Goal: Transaction & Acquisition: Purchase product/service

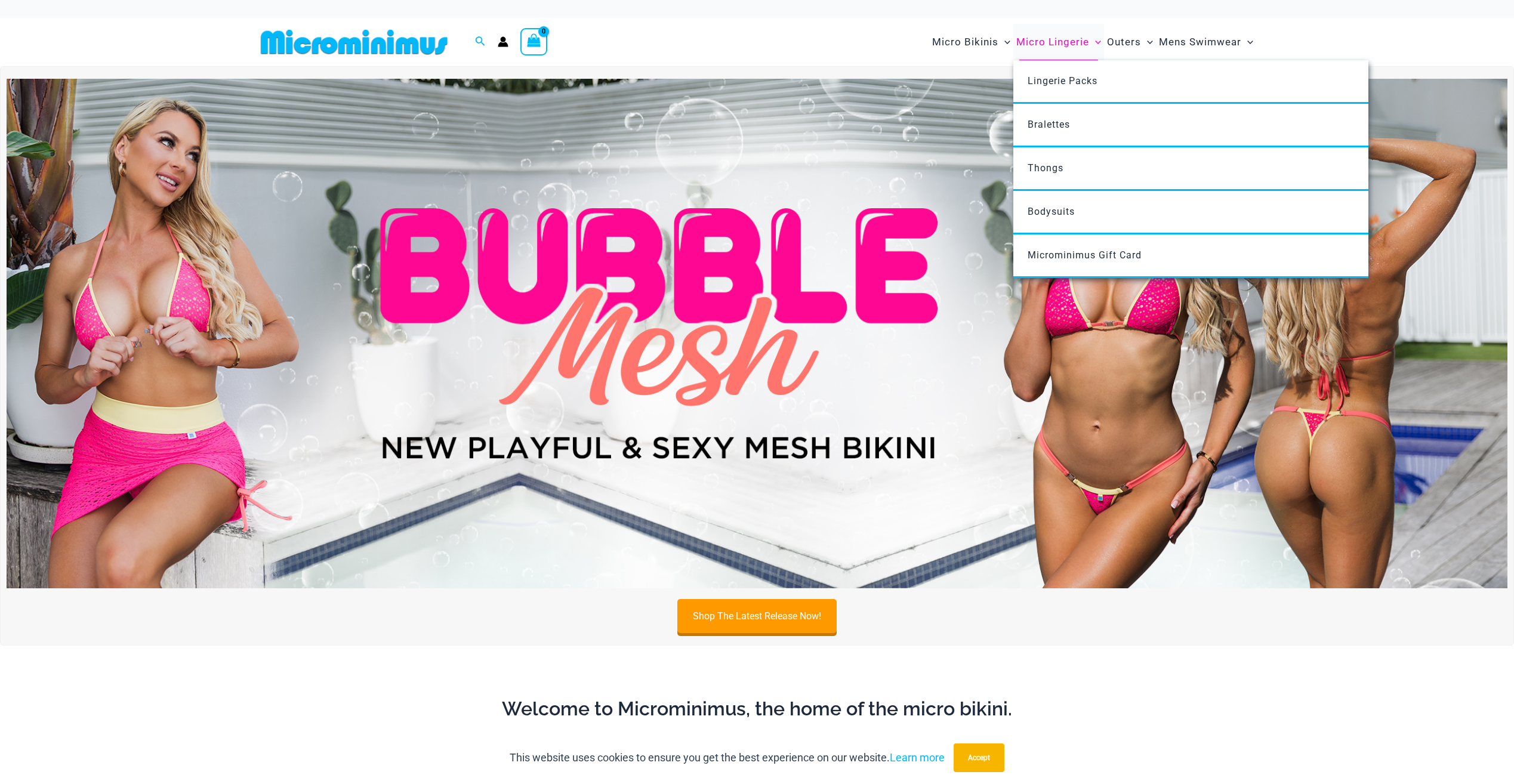
click at [1053, 50] on span "Micro Lingerie" at bounding box center [1052, 42] width 73 height 30
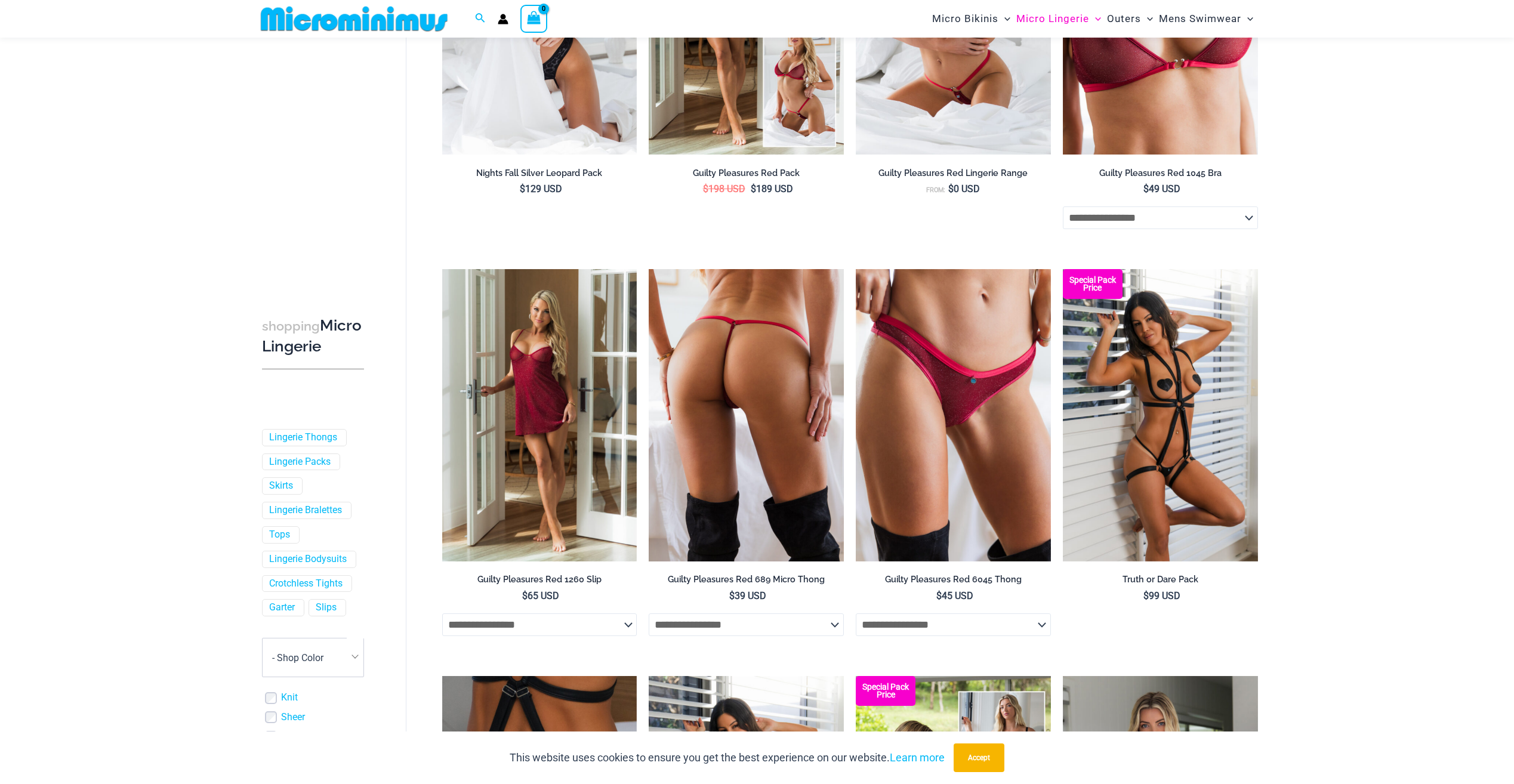
scroll to position [646, 0]
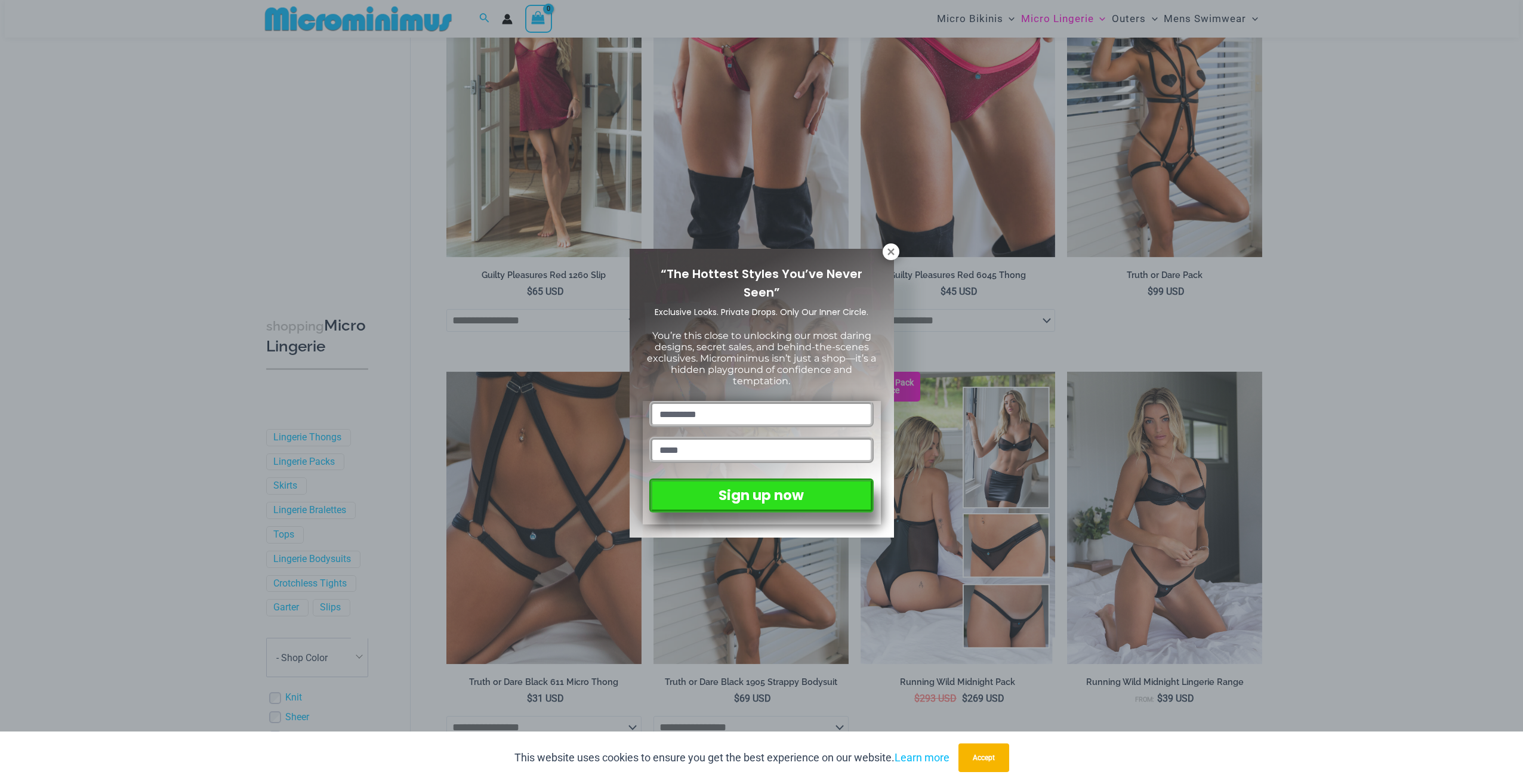
click at [888, 261] on div "“The Hottest Styles You’ve Never Seen” Exclusive Looks. Private Drops. Only Our…" at bounding box center [762, 393] width 265 height 290
click at [893, 247] on icon at bounding box center [891, 252] width 11 height 11
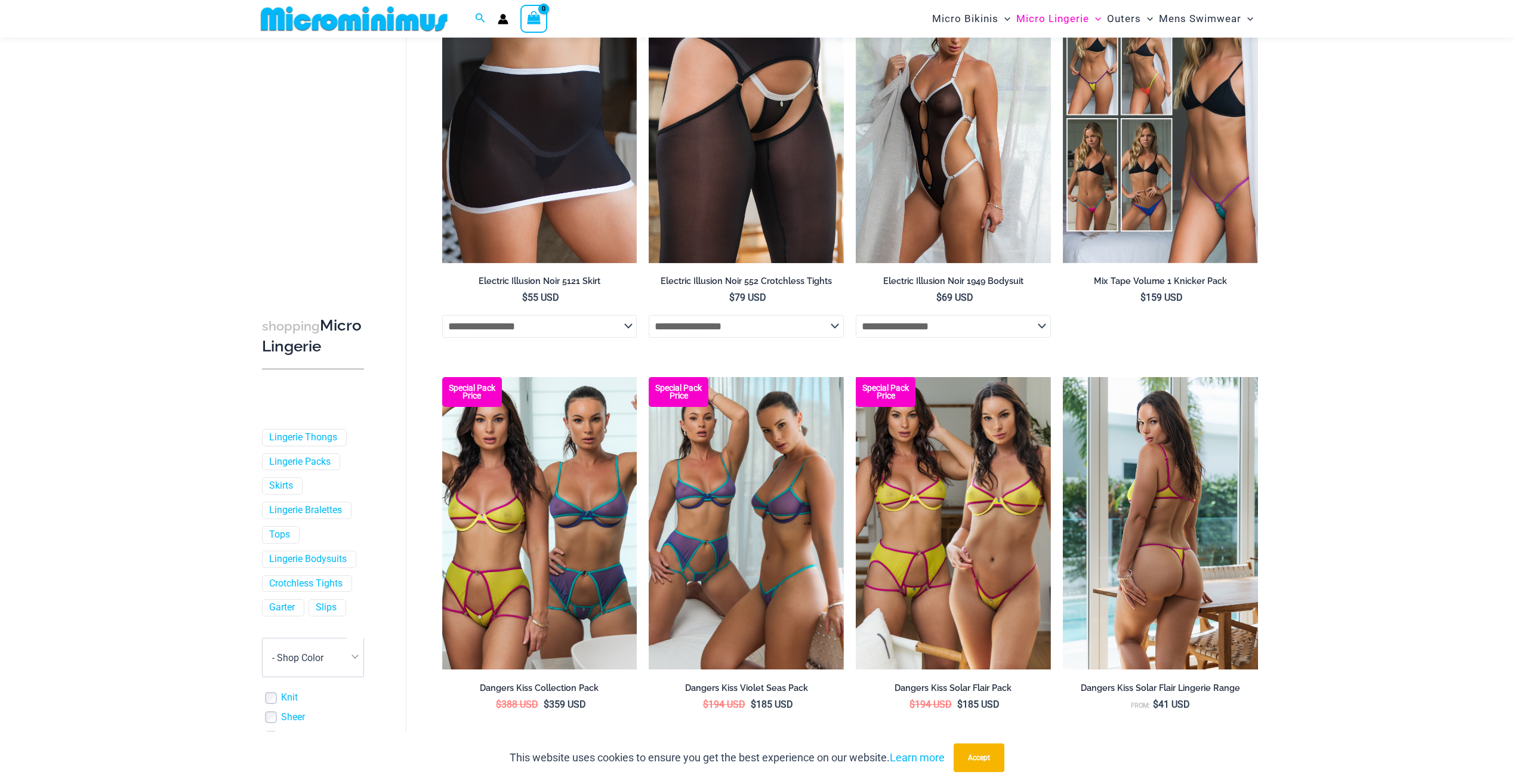
scroll to position [2973, 0]
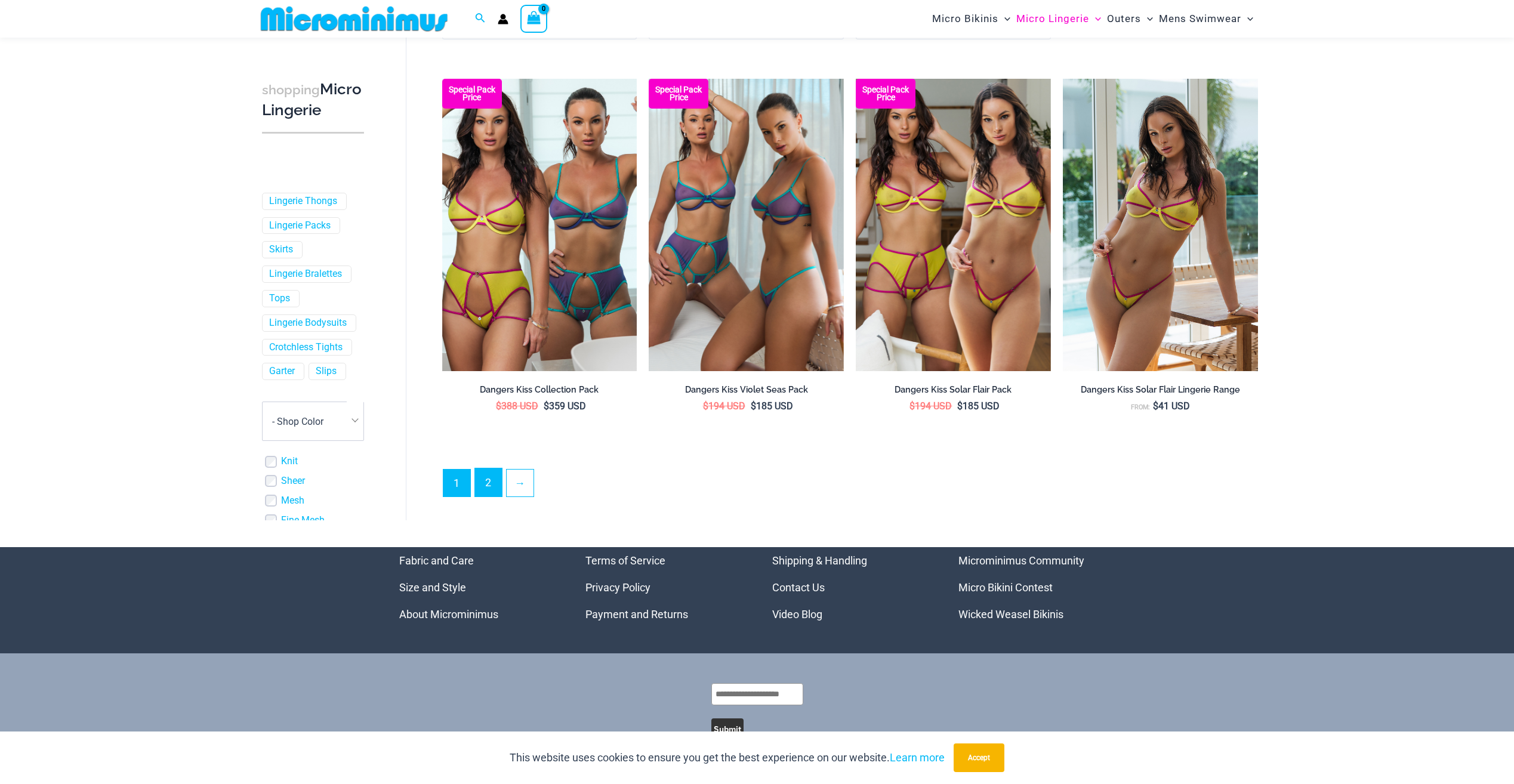
click at [491, 482] on link "2" at bounding box center [488, 482] width 27 height 28
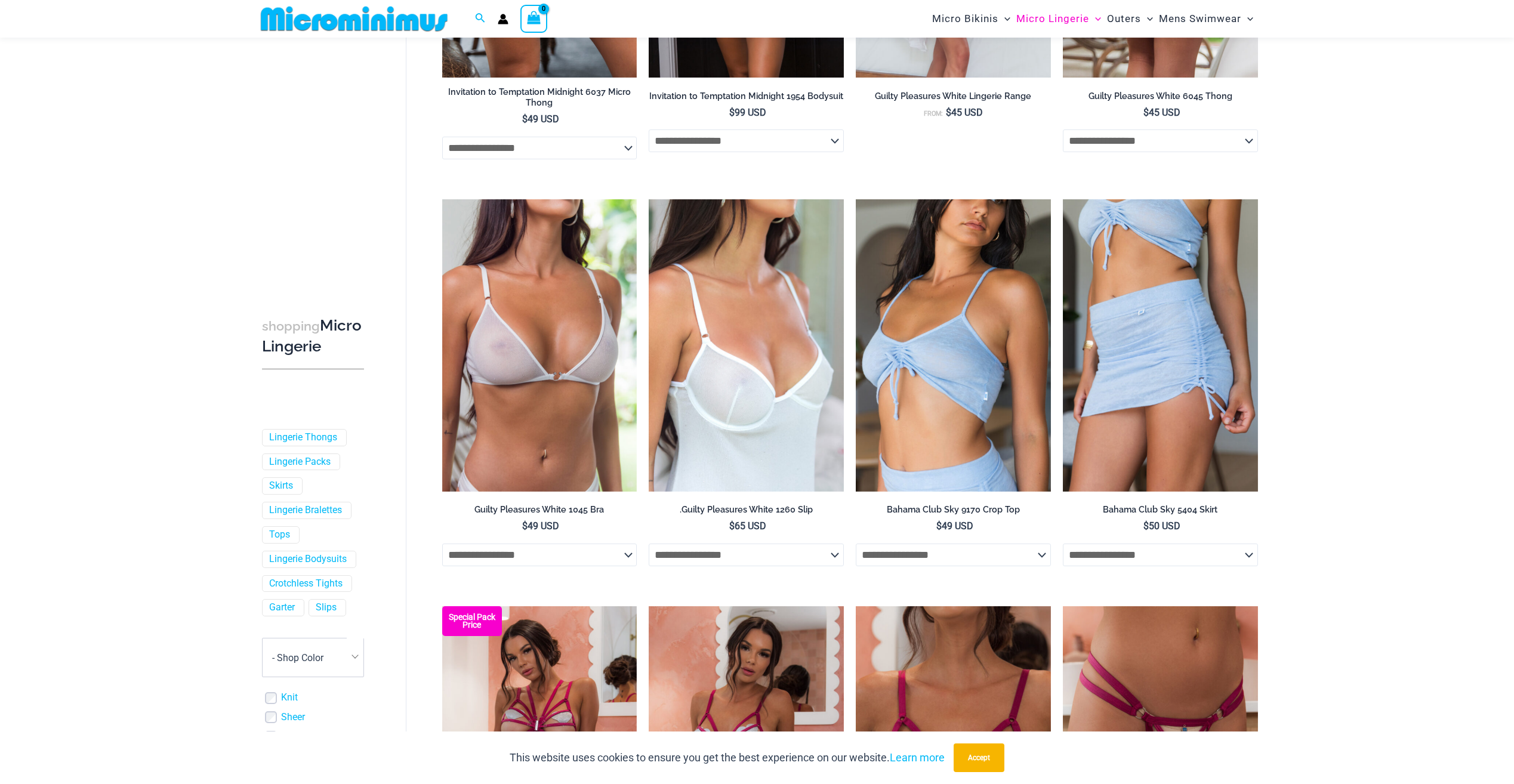
scroll to position [1548, 0]
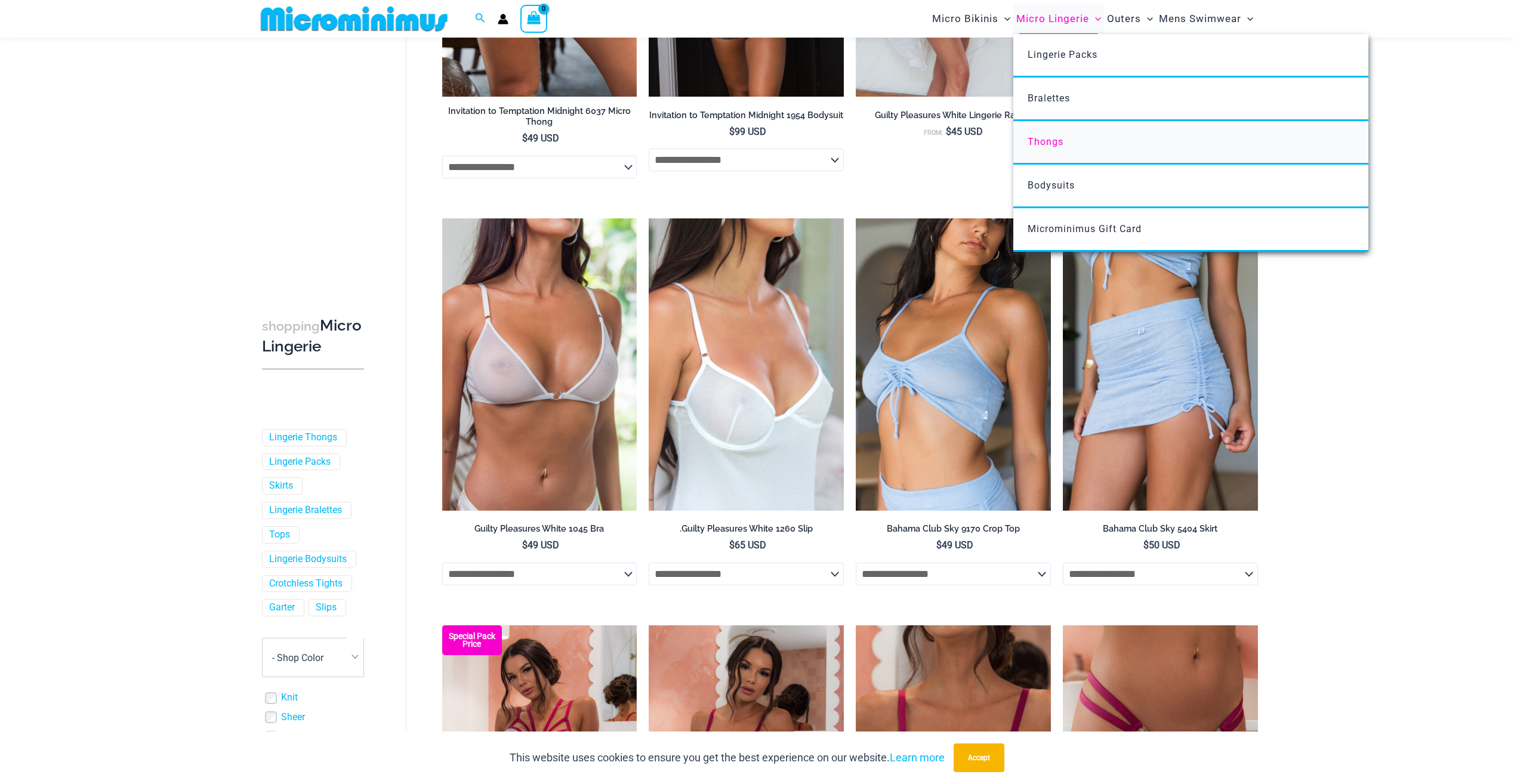
click at [1046, 132] on link "Thongs" at bounding box center [1191, 143] width 355 height 43
